Goal: Task Accomplishment & Management: Complete application form

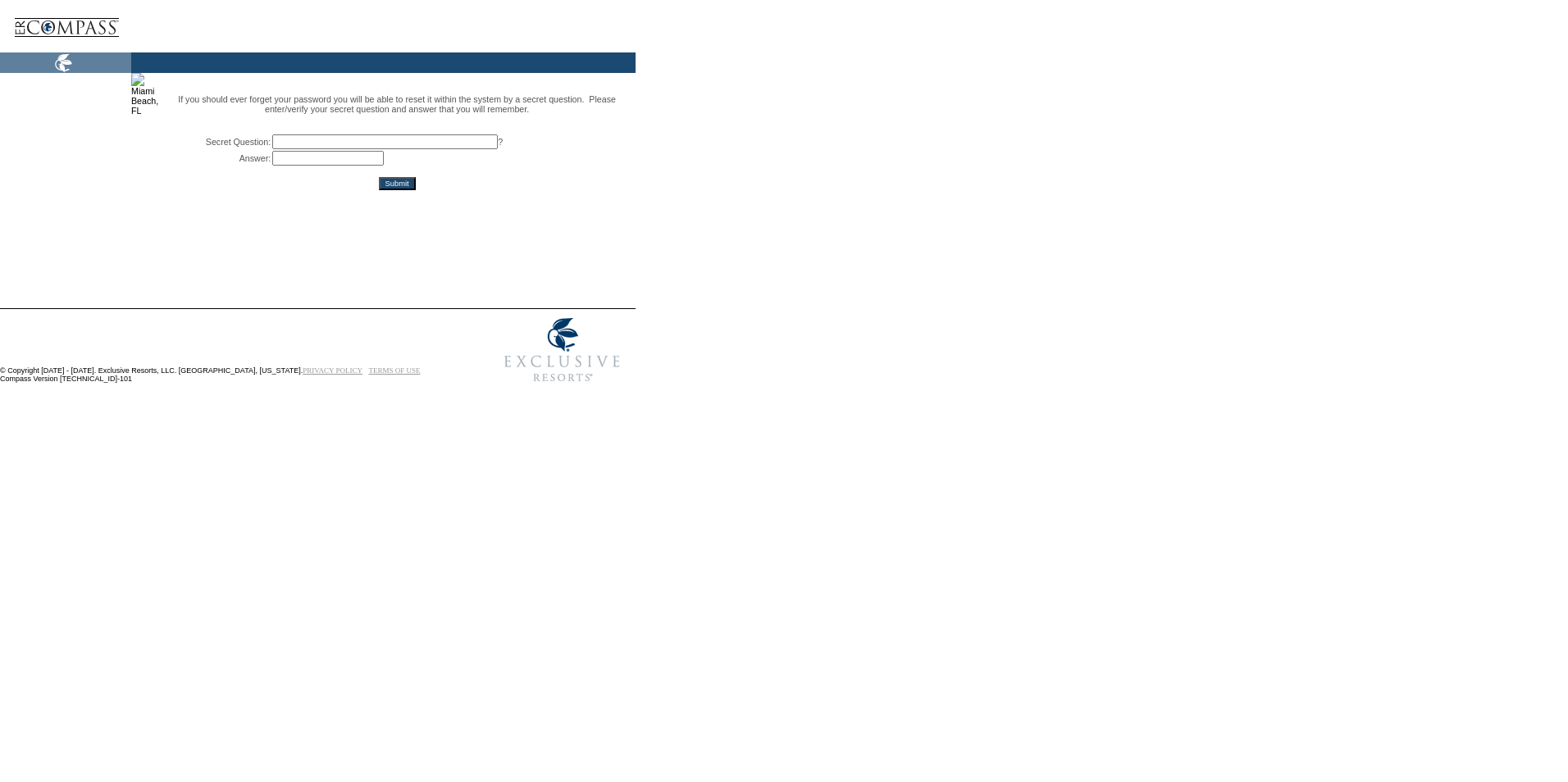
click at [497, 149] on input "text" at bounding box center [385, 142] width 225 height 15
type input "What is my mother maiden name"
click at [384, 166] on input "text" at bounding box center [328, 158] width 112 height 15
type input "[PERSON_NAME]"
click at [416, 190] on input "Submit" at bounding box center [397, 184] width 37 height 13
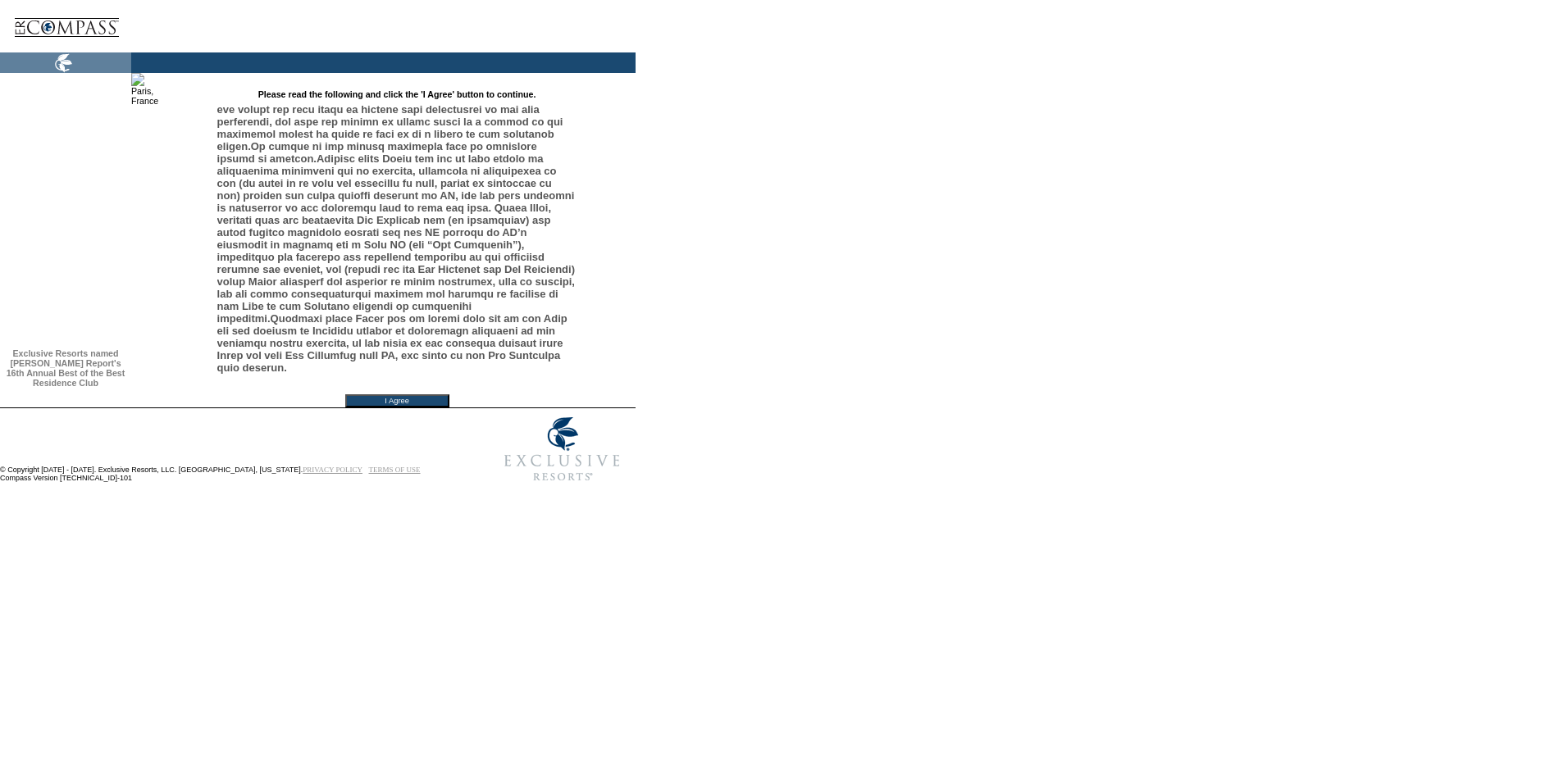
scroll to position [3798, 0]
click at [450, 407] on input "I Agree" at bounding box center [396, 401] width 104 height 13
